Goal: Information Seeking & Learning: Learn about a topic

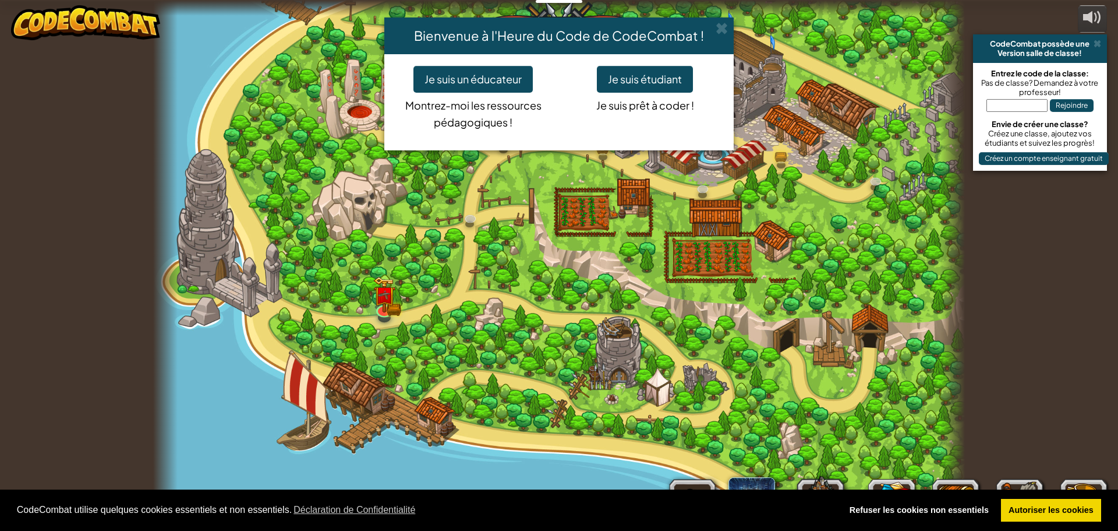
select select "fr"
click at [719, 23] on span at bounding box center [722, 28] width 12 height 12
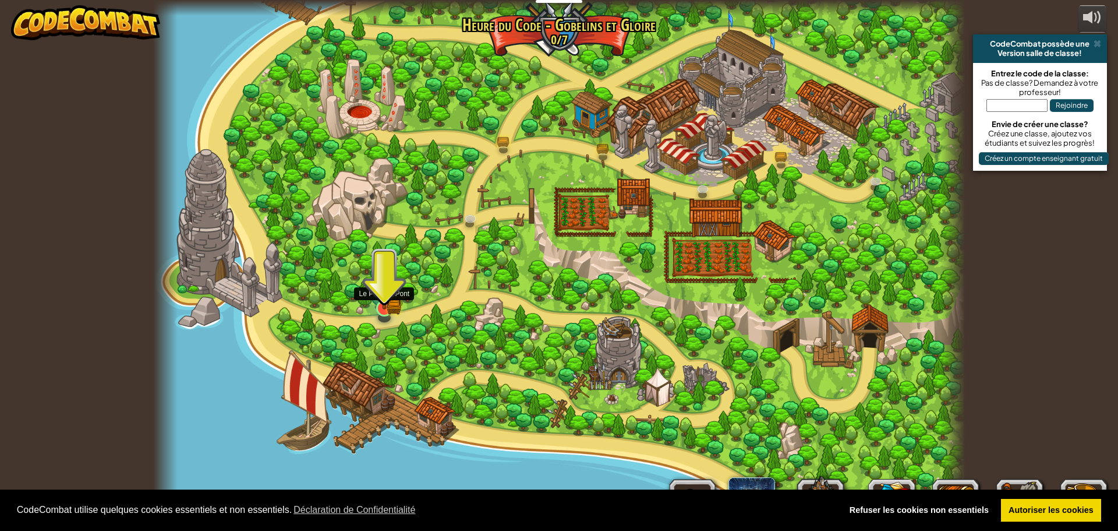
click at [382, 288] on img at bounding box center [384, 286] width 13 height 13
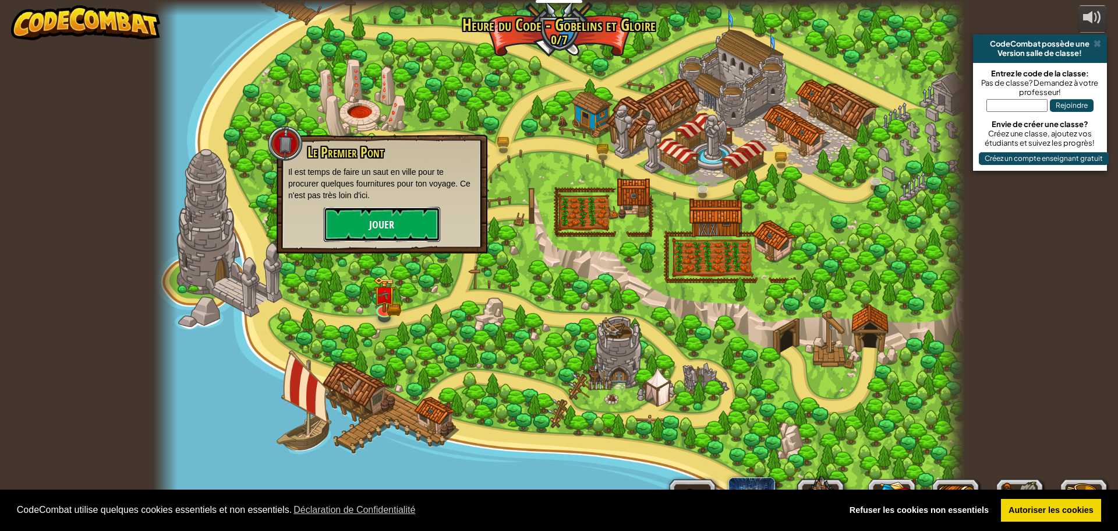
click at [383, 229] on button "Jouer" at bounding box center [382, 224] width 116 height 35
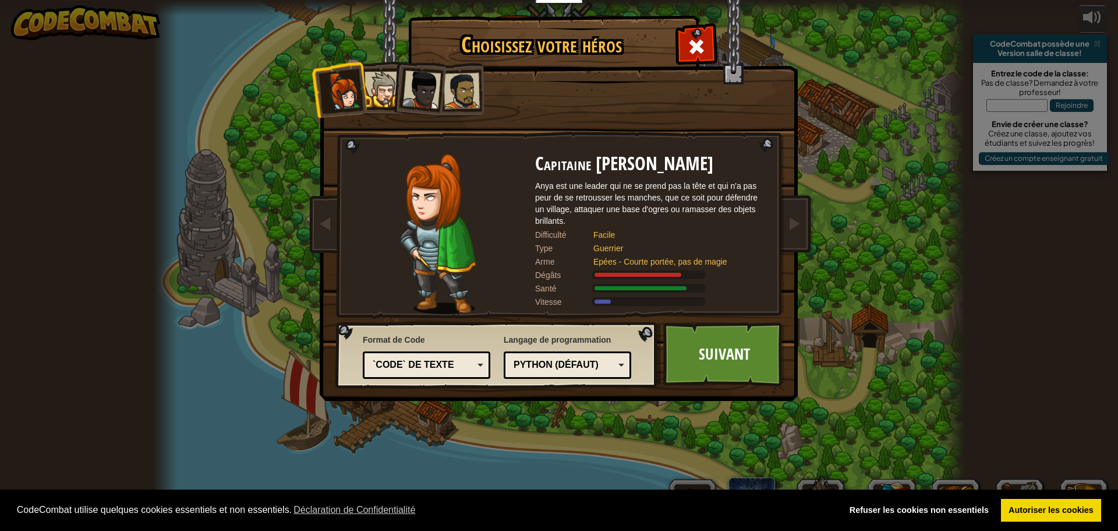
click at [386, 82] on div at bounding box center [383, 90] width 36 height 36
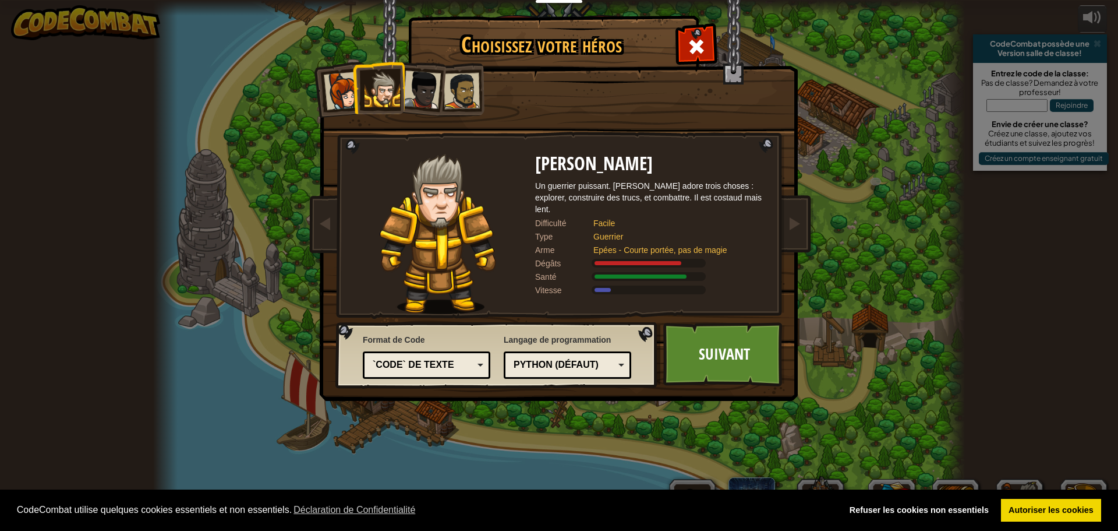
click at [427, 83] on div at bounding box center [421, 89] width 38 height 38
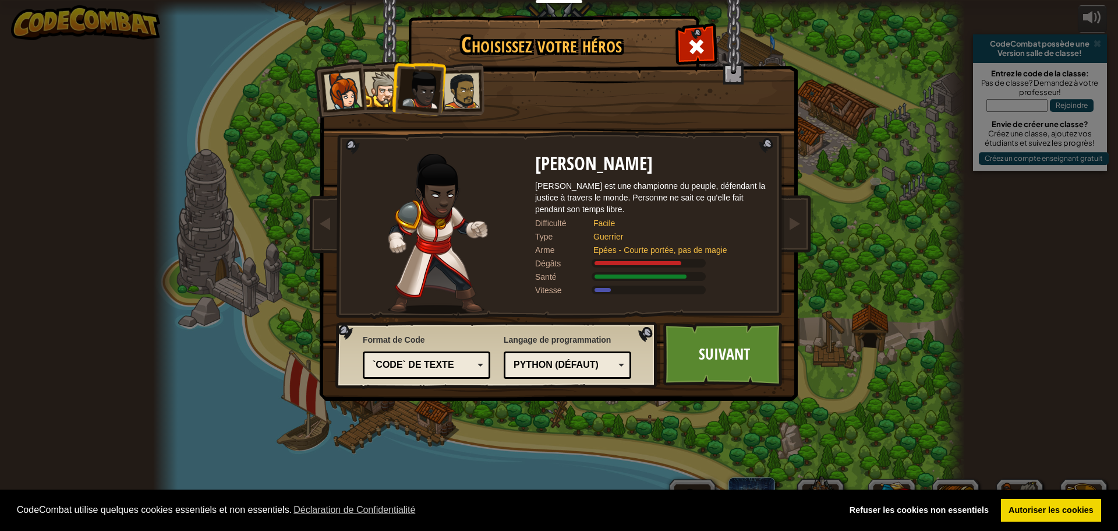
click at [465, 98] on div at bounding box center [462, 91] width 36 height 36
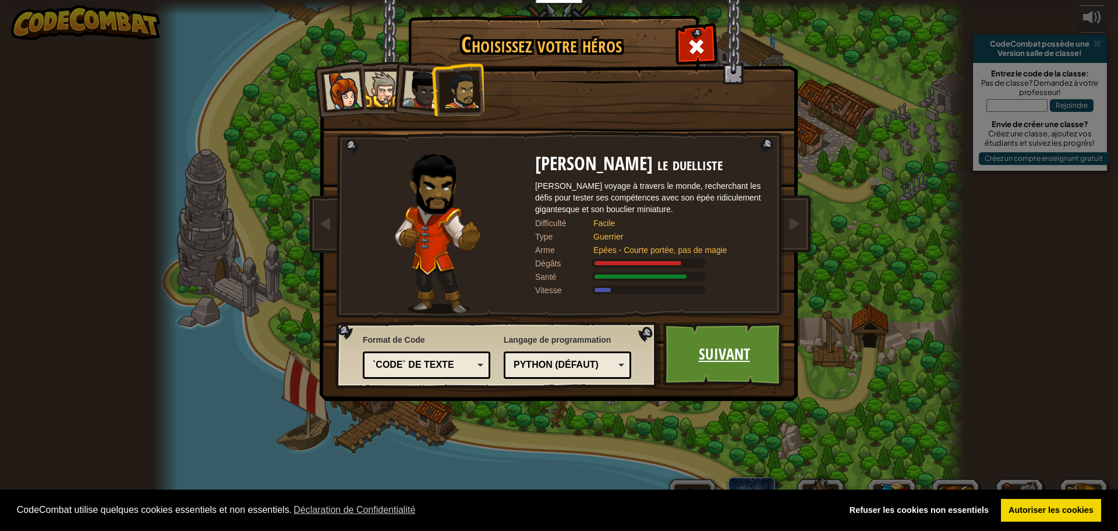
click at [749, 367] on link "Suivant" at bounding box center [724, 354] width 122 height 64
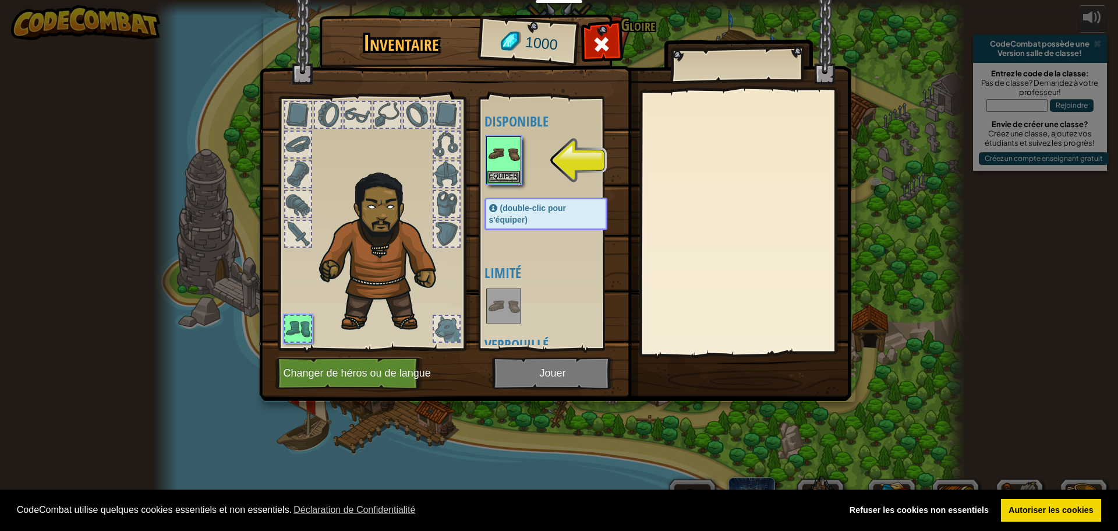
click at [385, 107] on div at bounding box center [388, 115] width 26 height 26
click at [385, 118] on div at bounding box center [388, 115] width 26 height 26
click at [511, 146] on img at bounding box center [504, 153] width 33 height 33
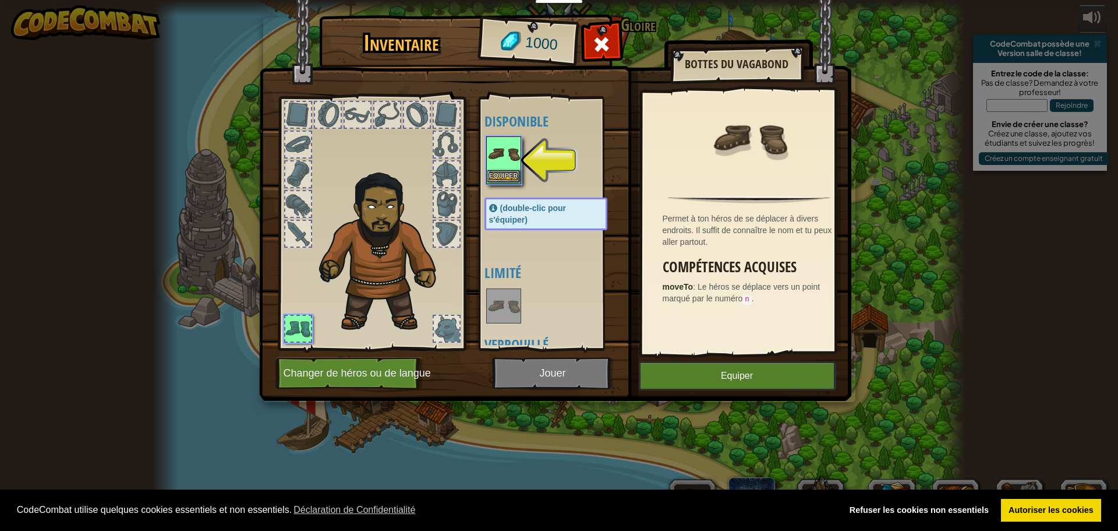
click at [510, 151] on img at bounding box center [504, 153] width 33 height 33
click at [507, 170] on img at bounding box center [504, 153] width 33 height 33
drag, startPoint x: 507, startPoint y: 170, endPoint x: 494, endPoint y: 142, distance: 30.8
click at [506, 167] on img at bounding box center [504, 153] width 33 height 33
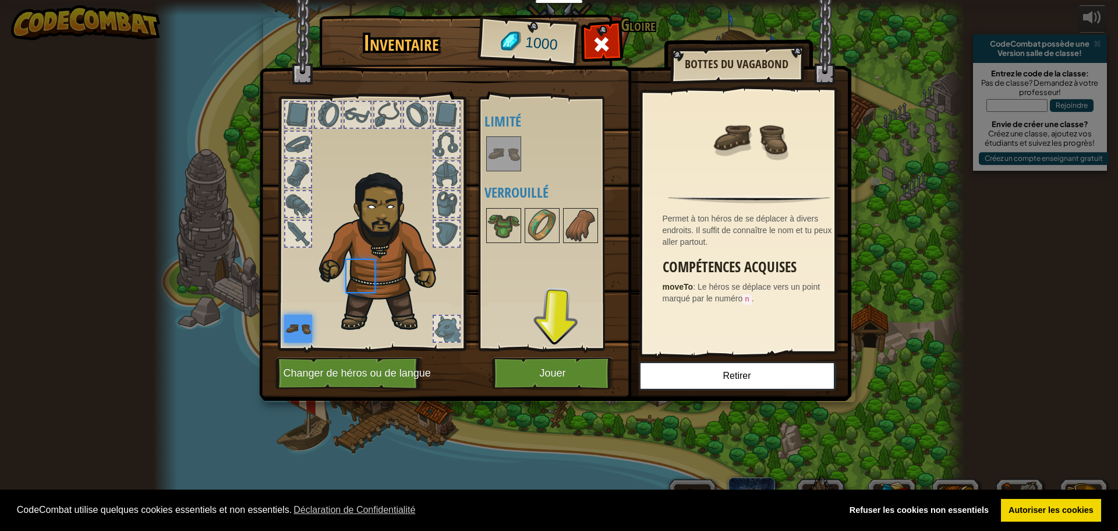
click at [494, 142] on img at bounding box center [504, 153] width 33 height 33
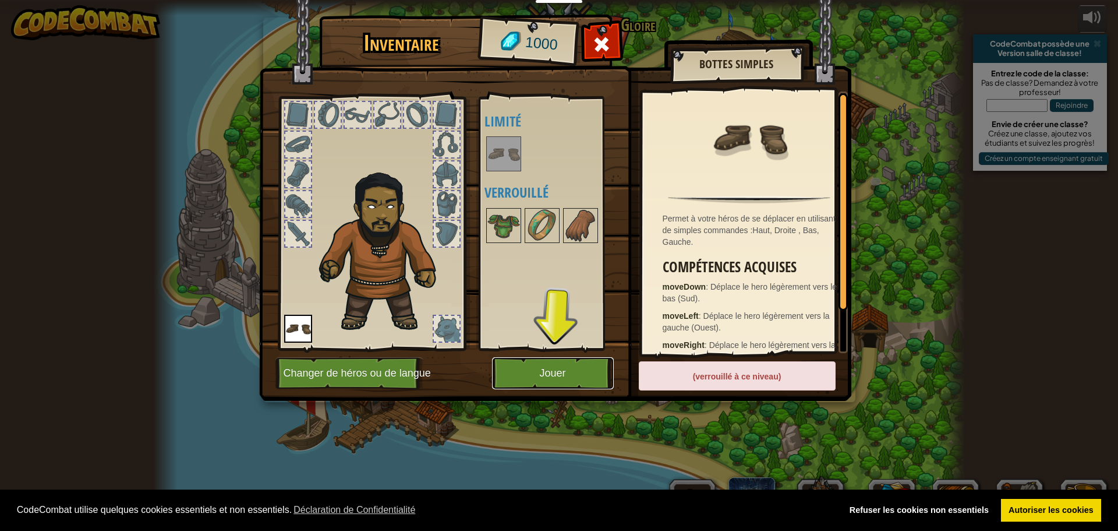
drag, startPoint x: 552, startPoint y: 379, endPoint x: 550, endPoint y: 356, distance: 22.8
click at [550, 356] on div "Inventaire 1000 Disponible Equiper (double-clic pour s'équiper) Limité Verrouil…" at bounding box center [559, 209] width 592 height 384
click at [552, 368] on button "Jouer" at bounding box center [553, 373] width 122 height 32
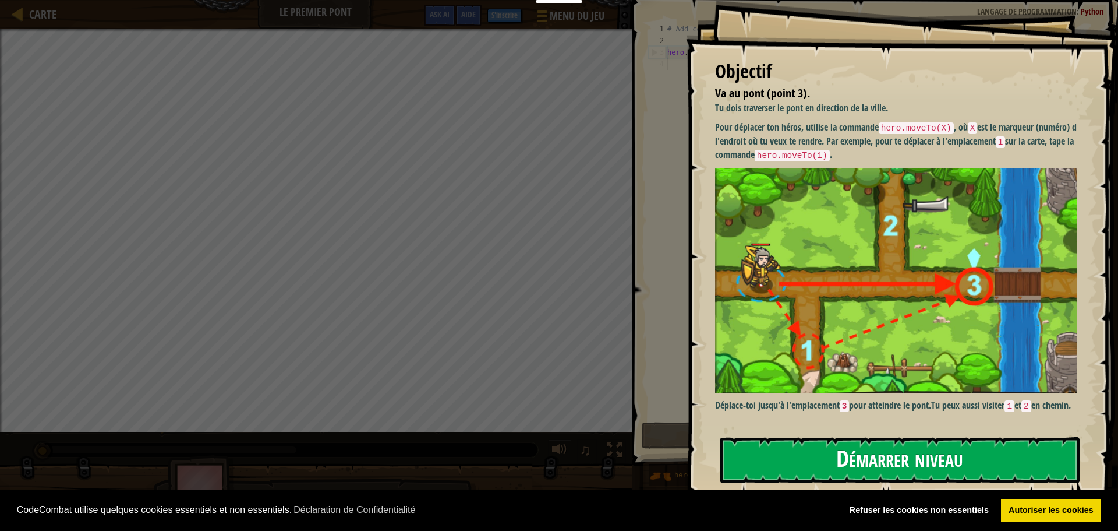
click at [924, 441] on button "Démarrer niveau" at bounding box center [900, 460] width 359 height 46
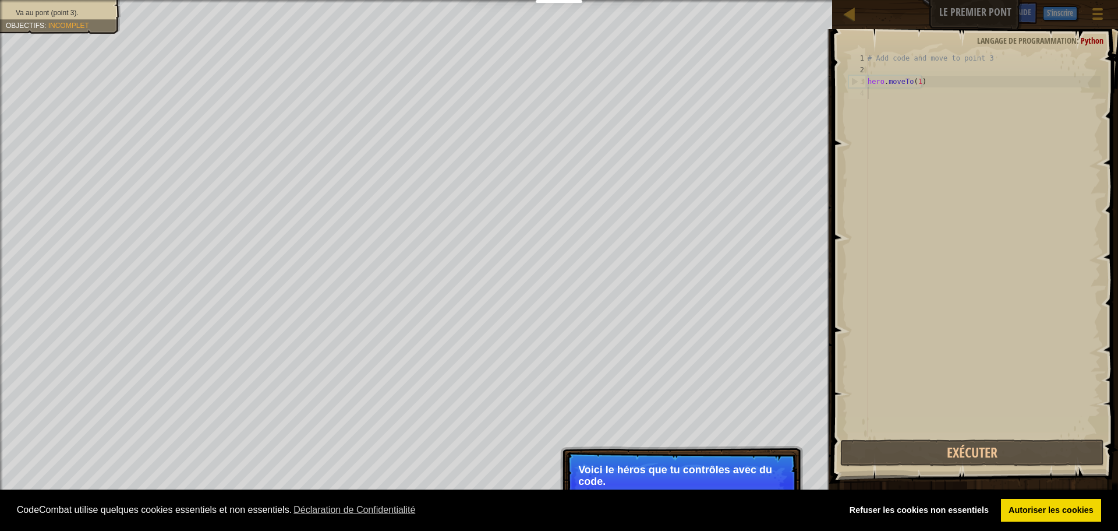
drag, startPoint x: 663, startPoint y: 473, endPoint x: 585, endPoint y: 474, distance: 78.1
click at [662, 475] on p "Voici le héros que tu contrôles avec du code." at bounding box center [681, 475] width 207 height 23
click at [730, 454] on p "Passer (esc) Continuer Voici le héros que tu contrôles avec du code." at bounding box center [681, 483] width 231 height 65
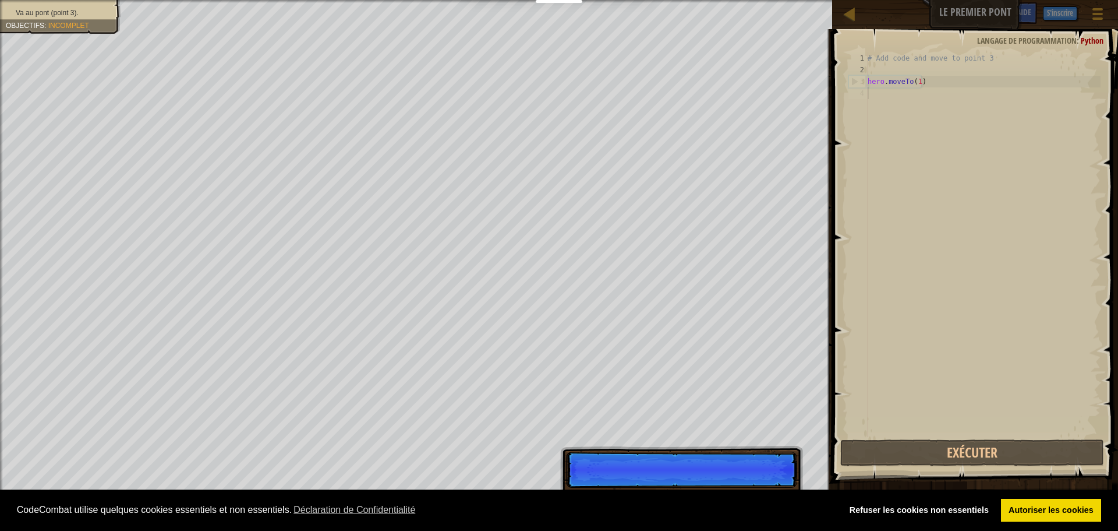
scroll to position [5, 0]
